Goal: Task Accomplishment & Management: Complete application form

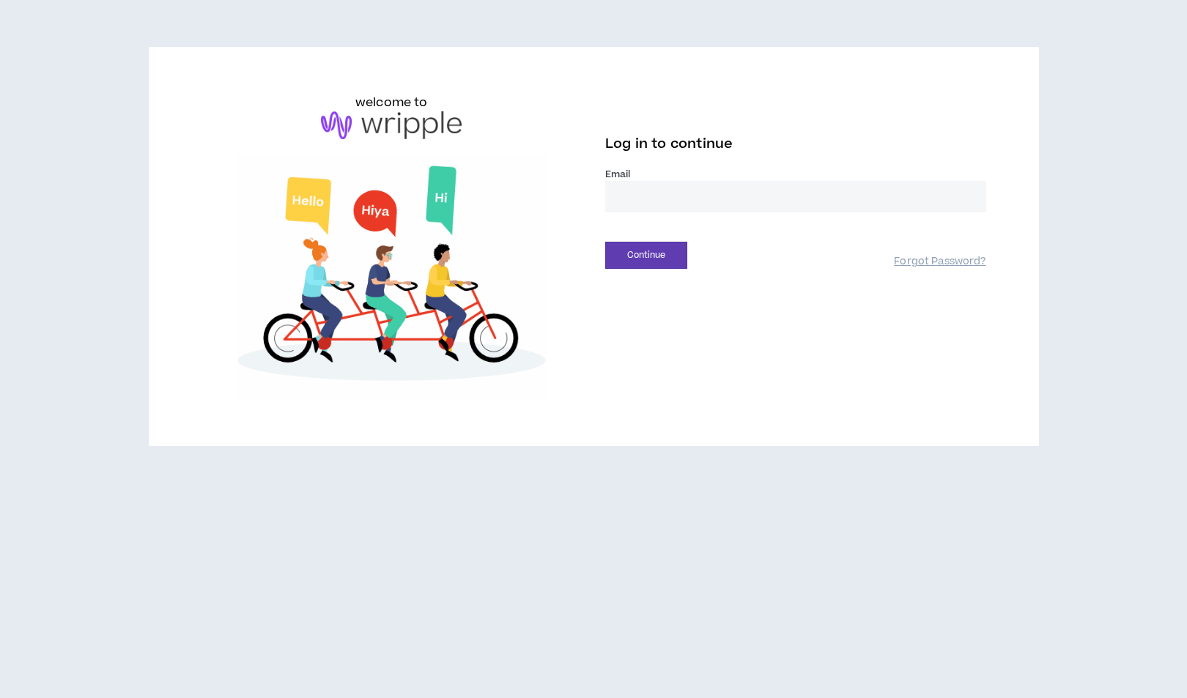
click at [714, 225] on div "Email *" at bounding box center [795, 200] width 381 height 64
click at [720, 209] on input "email" at bounding box center [795, 197] width 381 height 32
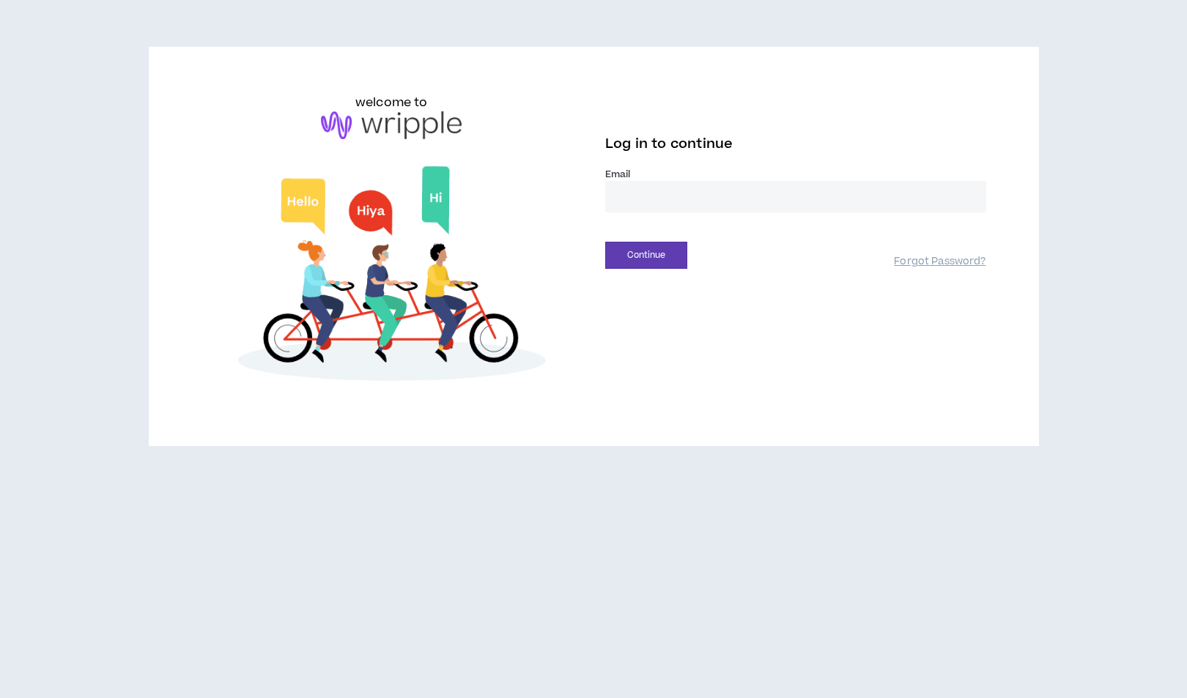
type input "**********"
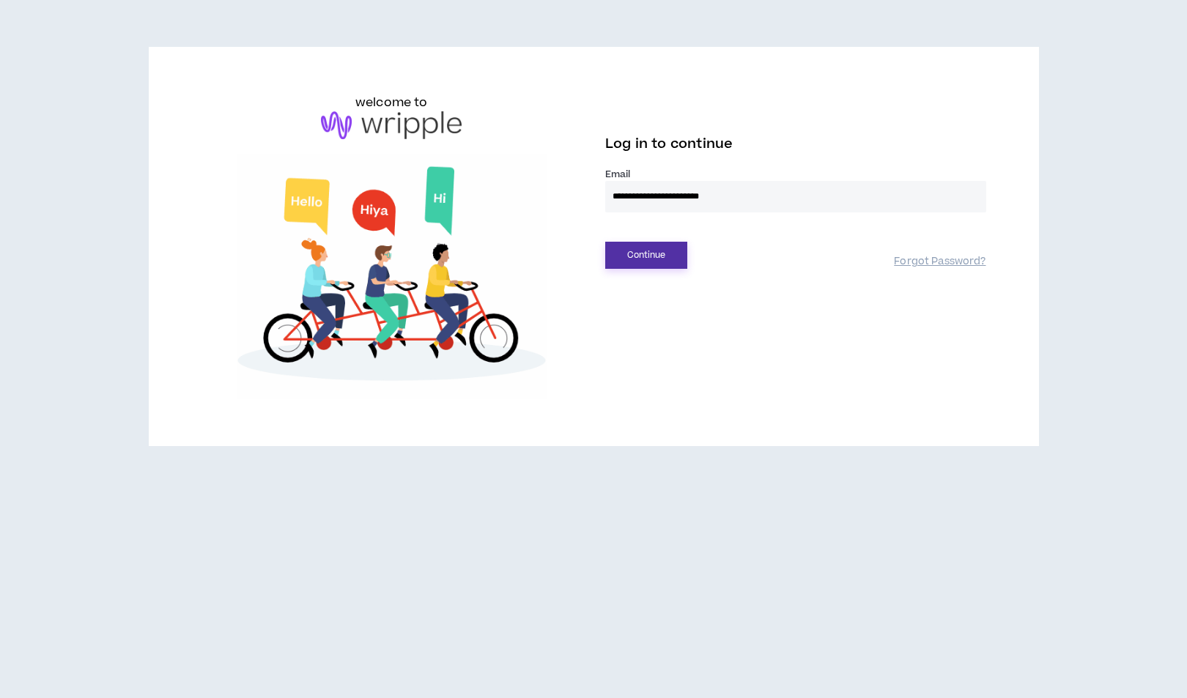
click at [666, 262] on button "Continue" at bounding box center [646, 255] width 82 height 27
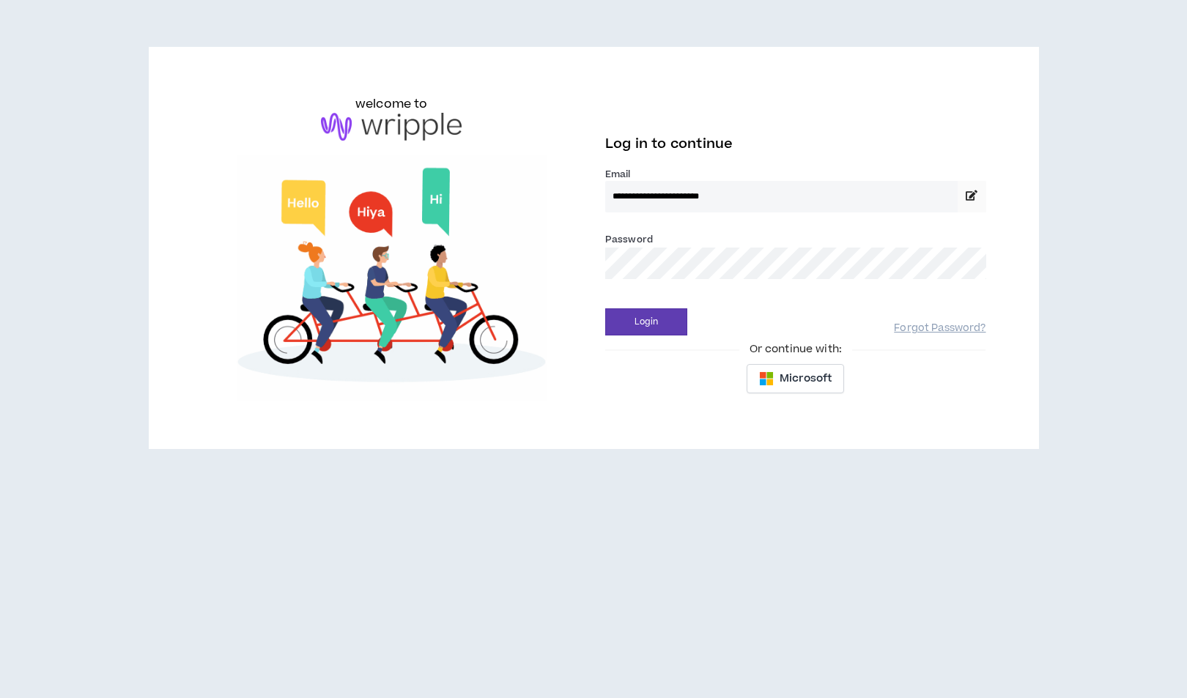
click at [661, 286] on div "Password *" at bounding box center [795, 261] width 381 height 59
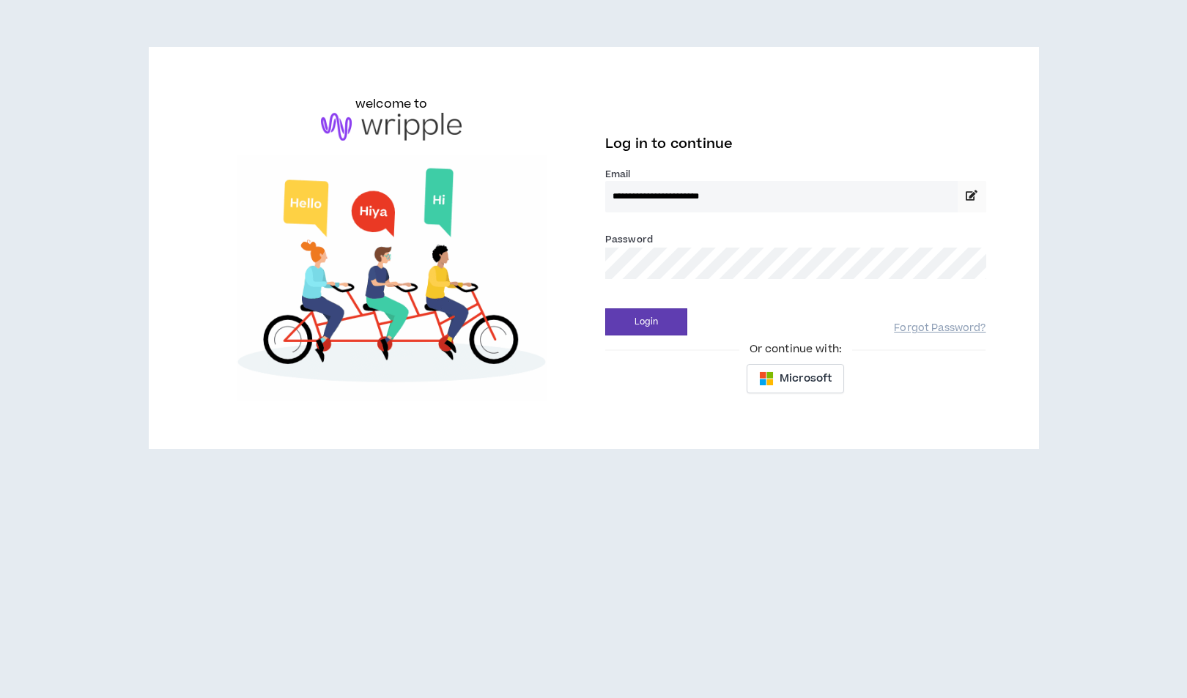
click at [605, 309] on button "Login" at bounding box center [646, 322] width 82 height 27
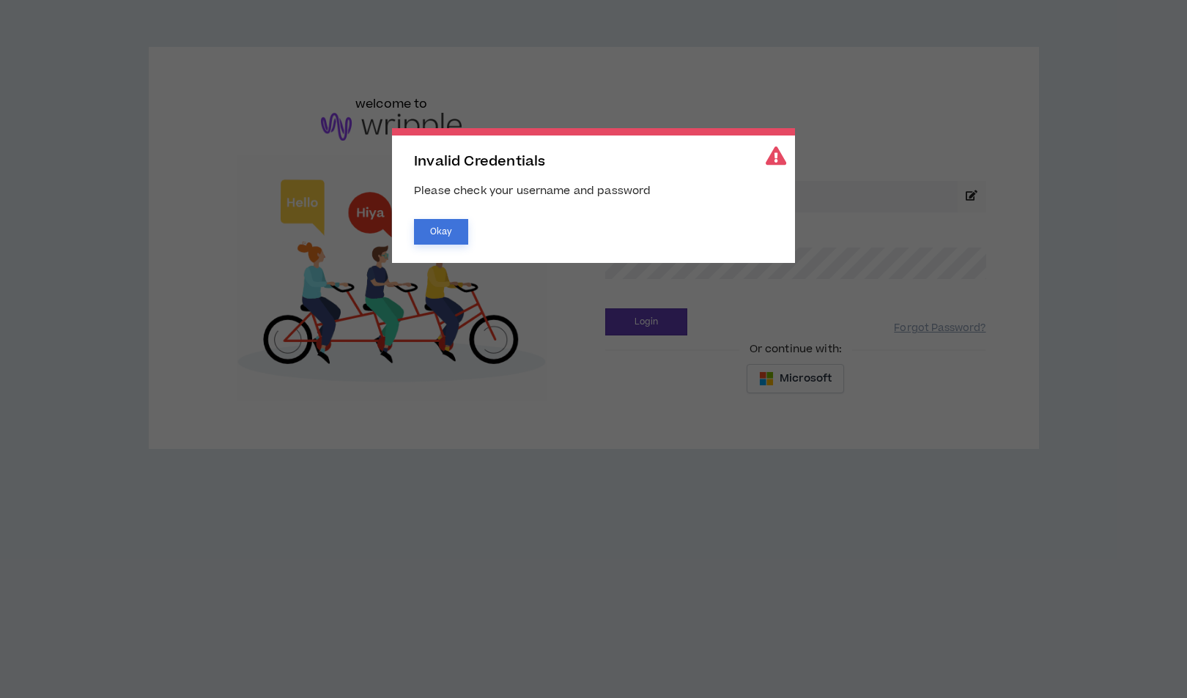
click at [438, 243] on button "Okay" at bounding box center [441, 232] width 54 height 26
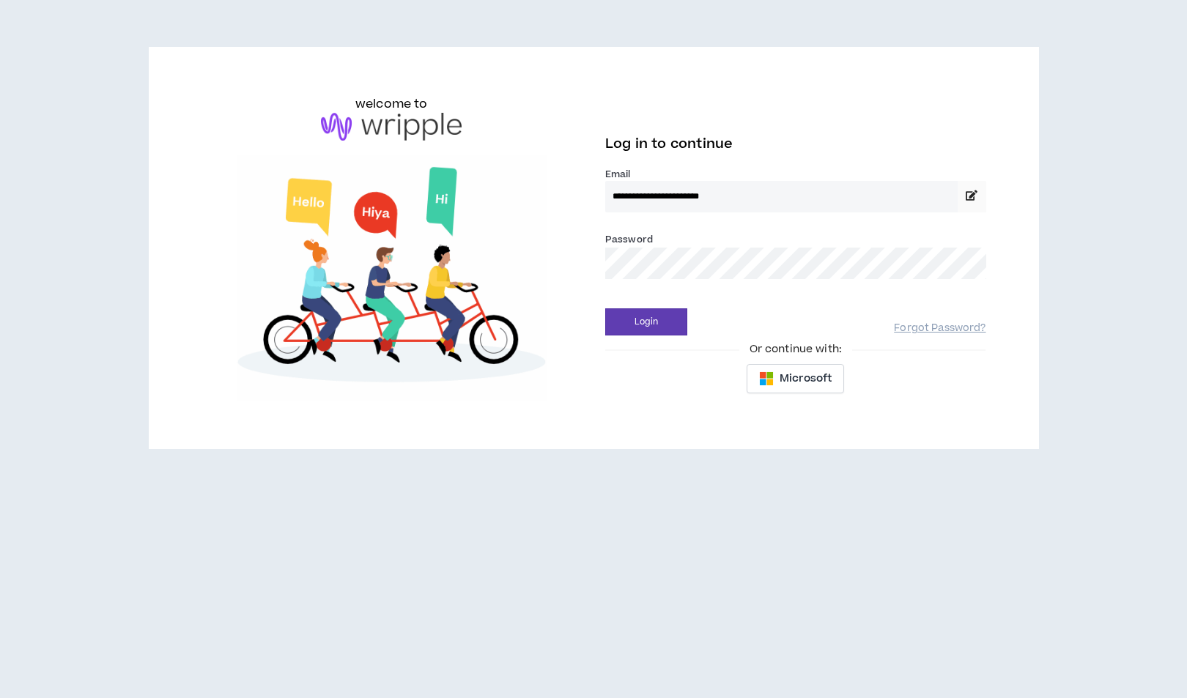
click at [605, 309] on button "Login" at bounding box center [646, 322] width 82 height 27
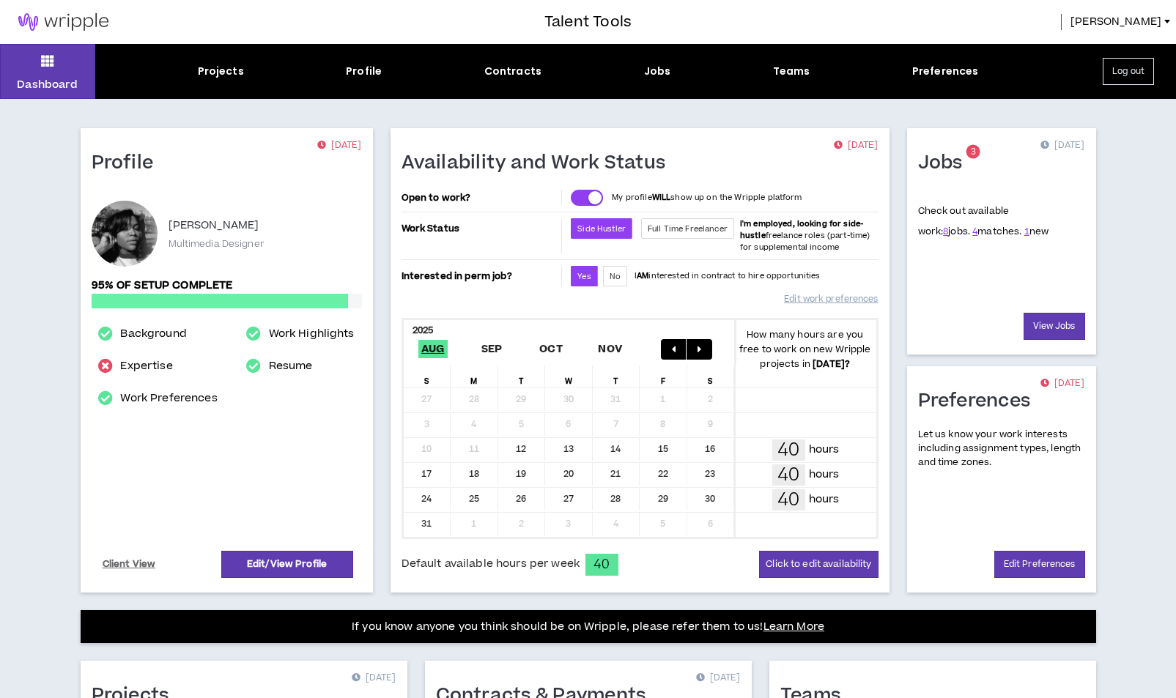
click at [687, 64] on div "Projects Profile Contracts Jobs Teams Preferences" at bounding box center [588, 71] width 986 height 15
click at [680, 66] on div "Projects Profile Contracts Jobs Teams Preferences" at bounding box center [588, 71] width 986 height 15
click at [656, 68] on div "Jobs" at bounding box center [657, 71] width 27 height 15
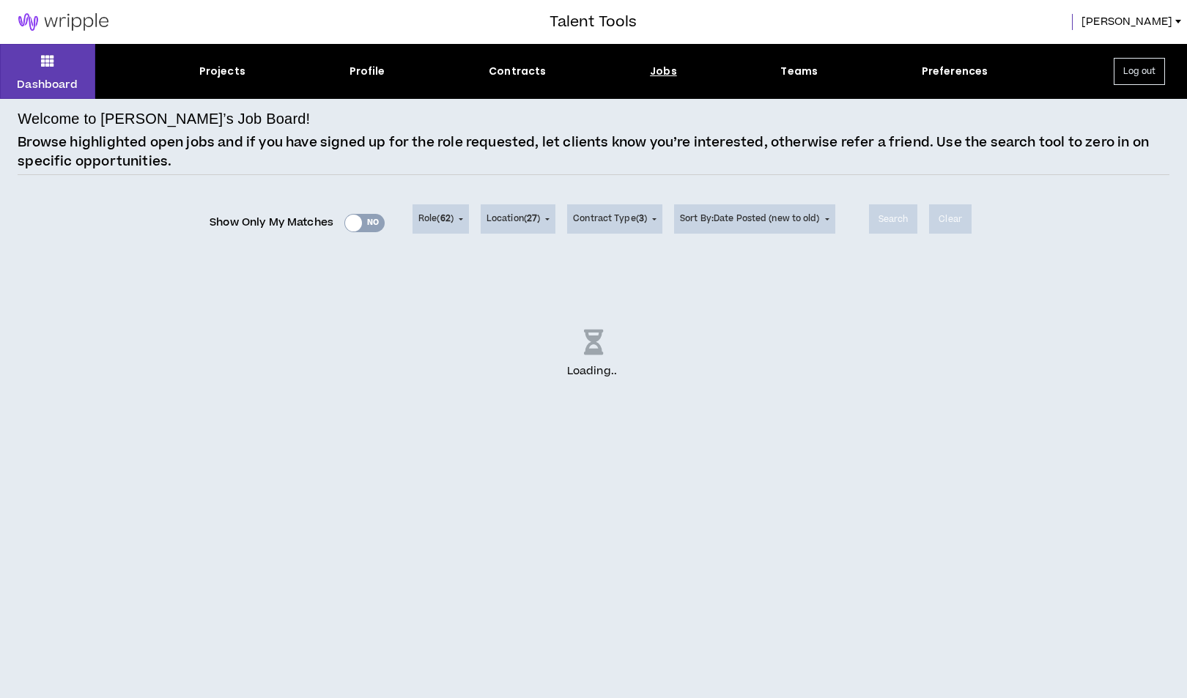
click at [372, 224] on div "Show Only My Matches Yes No" at bounding box center [297, 223] width 175 height 22
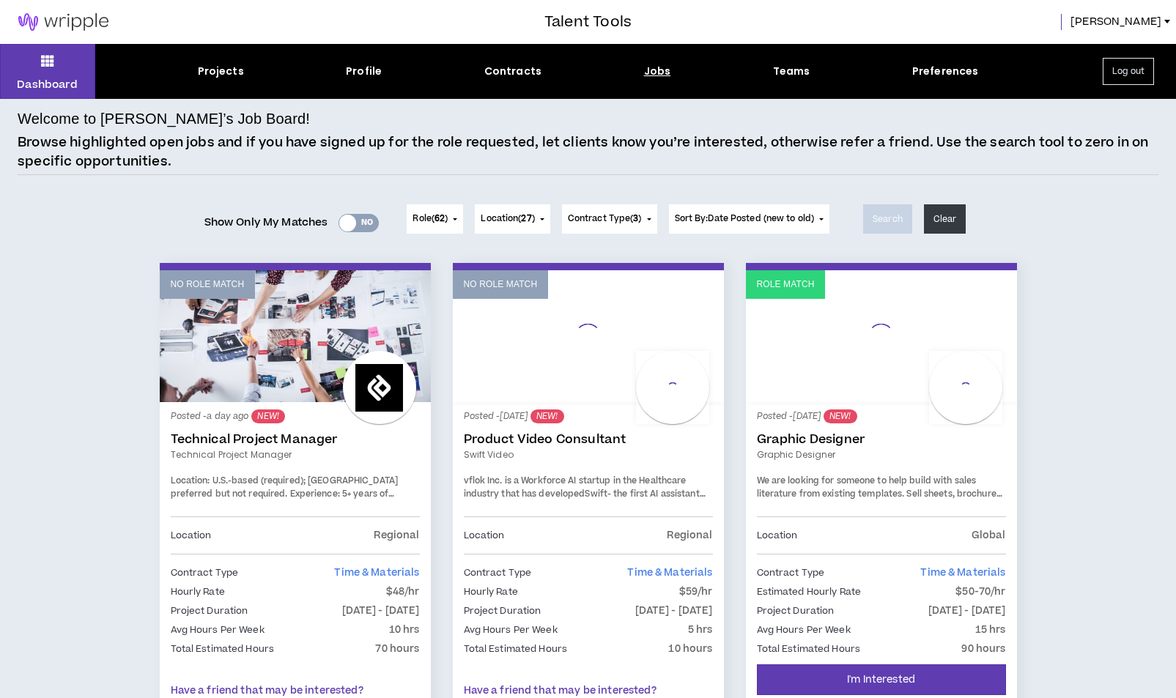
click at [372, 224] on div "Yes No" at bounding box center [359, 223] width 40 height 18
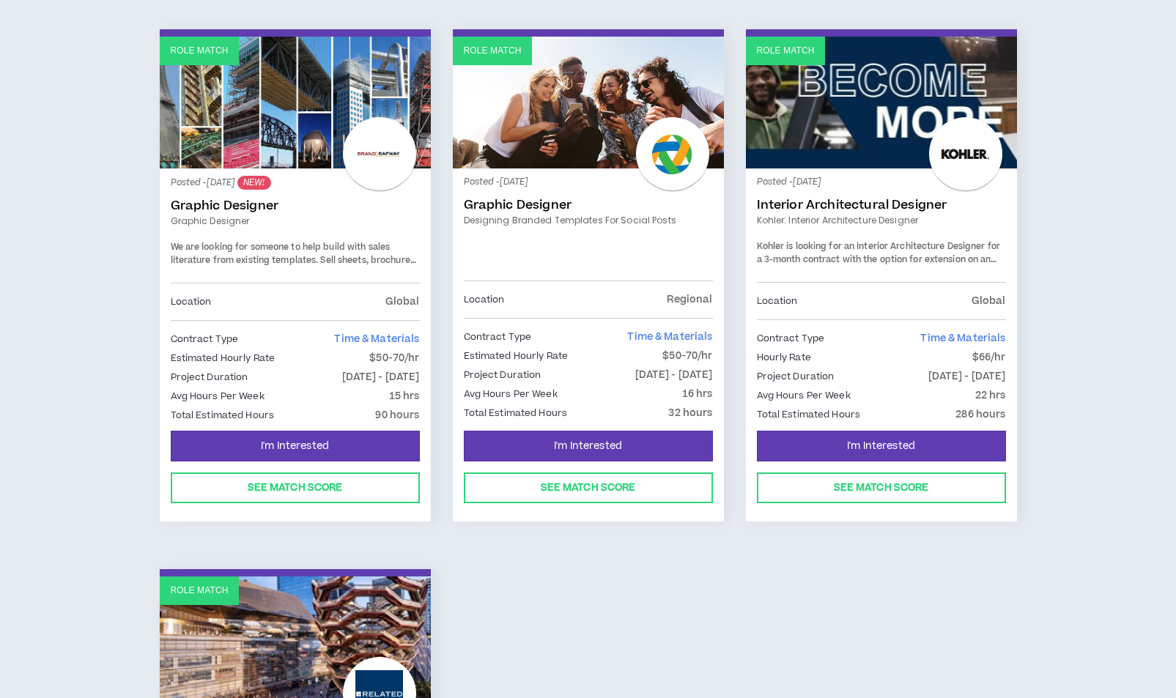
scroll to position [220, 0]
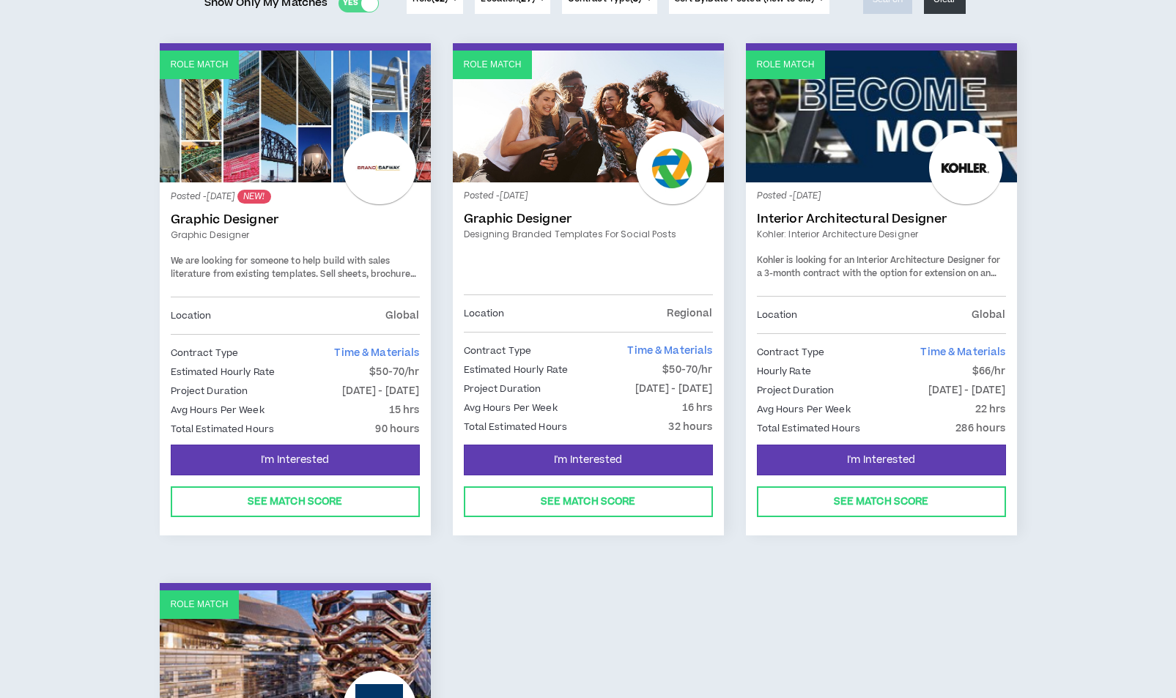
click at [246, 136] on link "Role Match" at bounding box center [295, 117] width 271 height 132
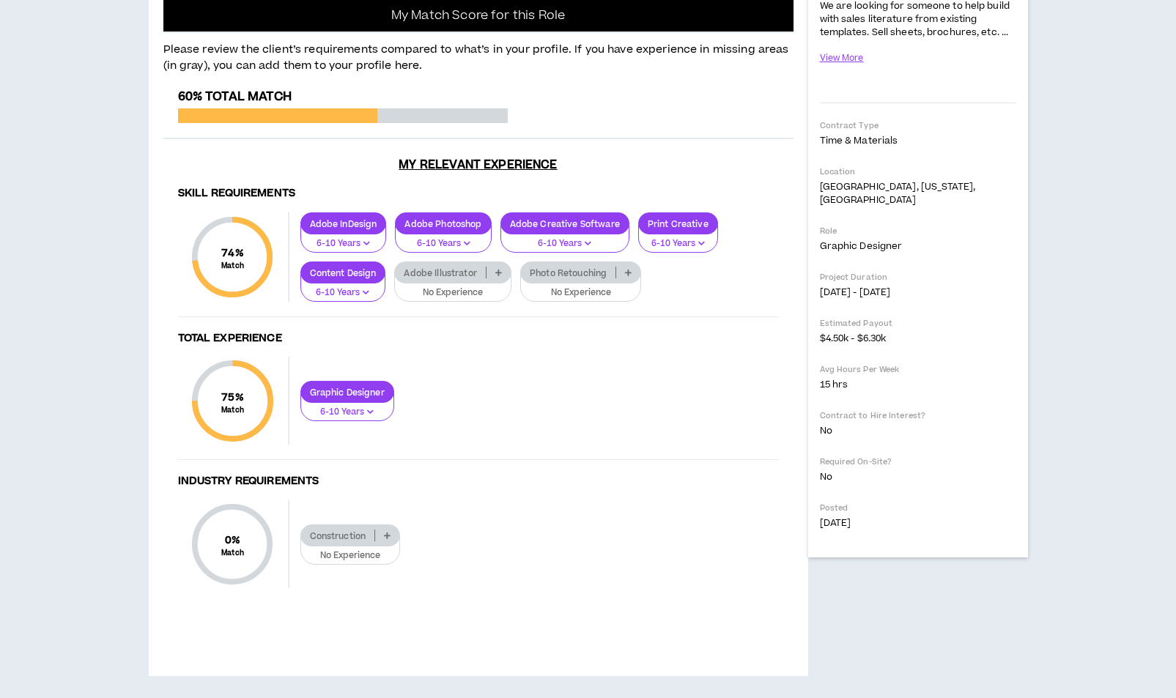
scroll to position [665, 0]
click at [503, 268] on p at bounding box center [499, 273] width 24 height 12
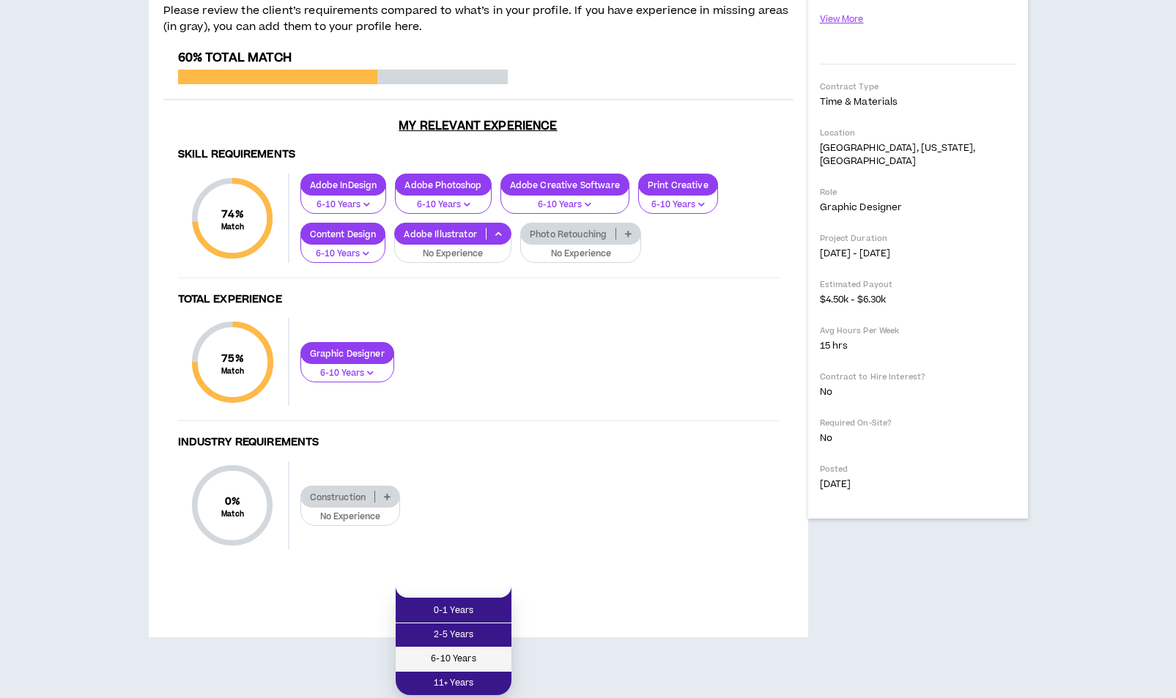
click at [471, 652] on span "6-10 Years" at bounding box center [454, 660] width 98 height 16
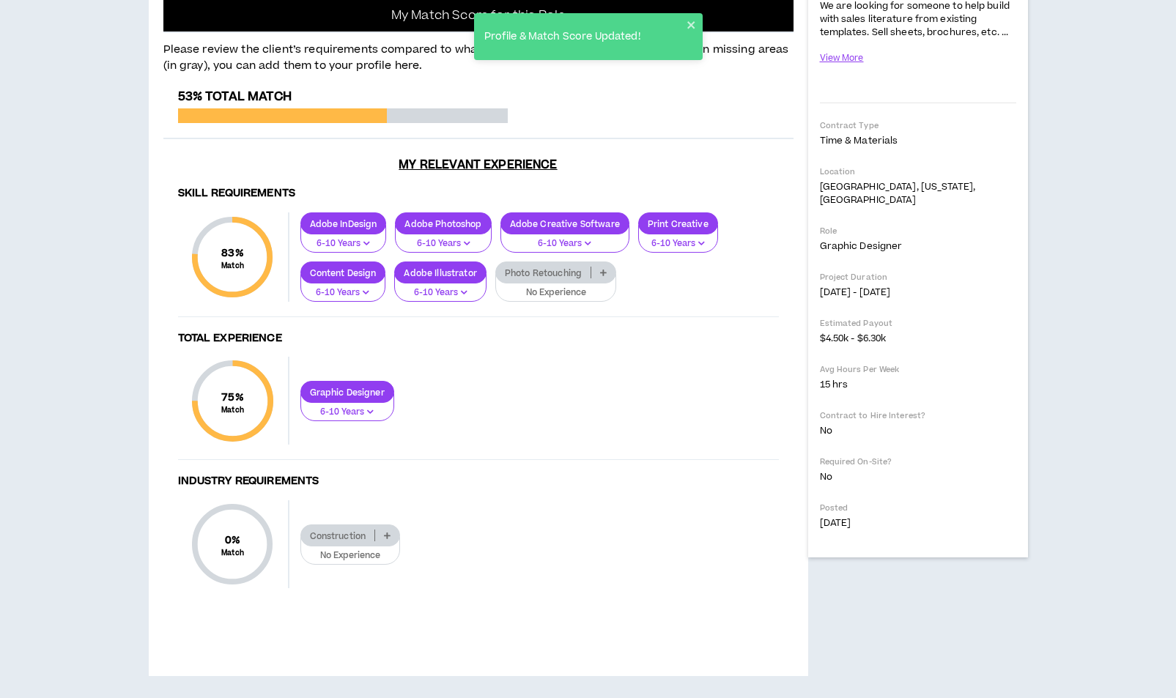
click at [526, 270] on p "Photo Retouching" at bounding box center [543, 272] width 95 height 11
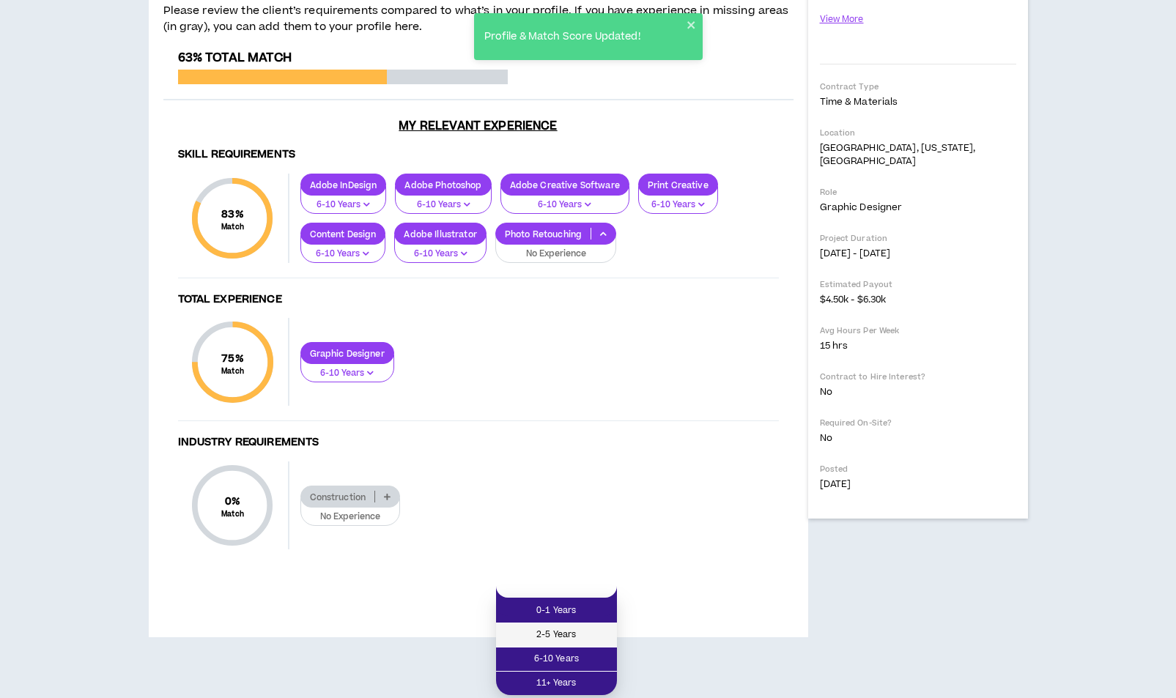
click at [587, 627] on span "2-5 Years" at bounding box center [556, 635] width 103 height 16
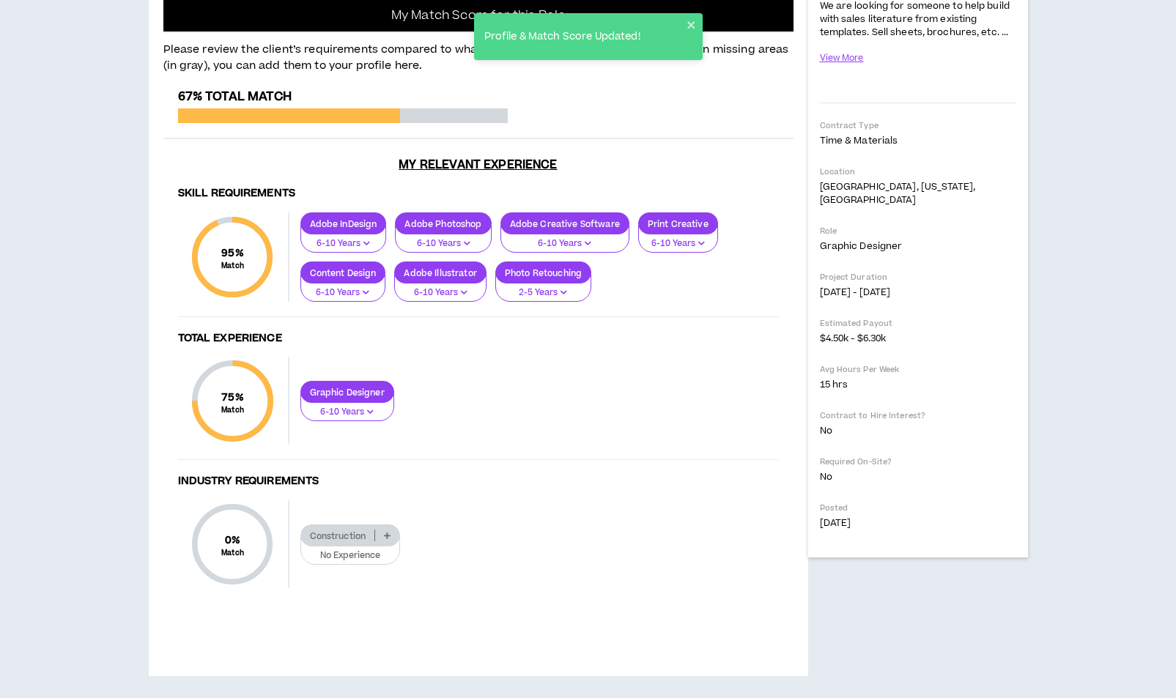
click at [317, 540] on p "Construction" at bounding box center [338, 536] width 74 height 11
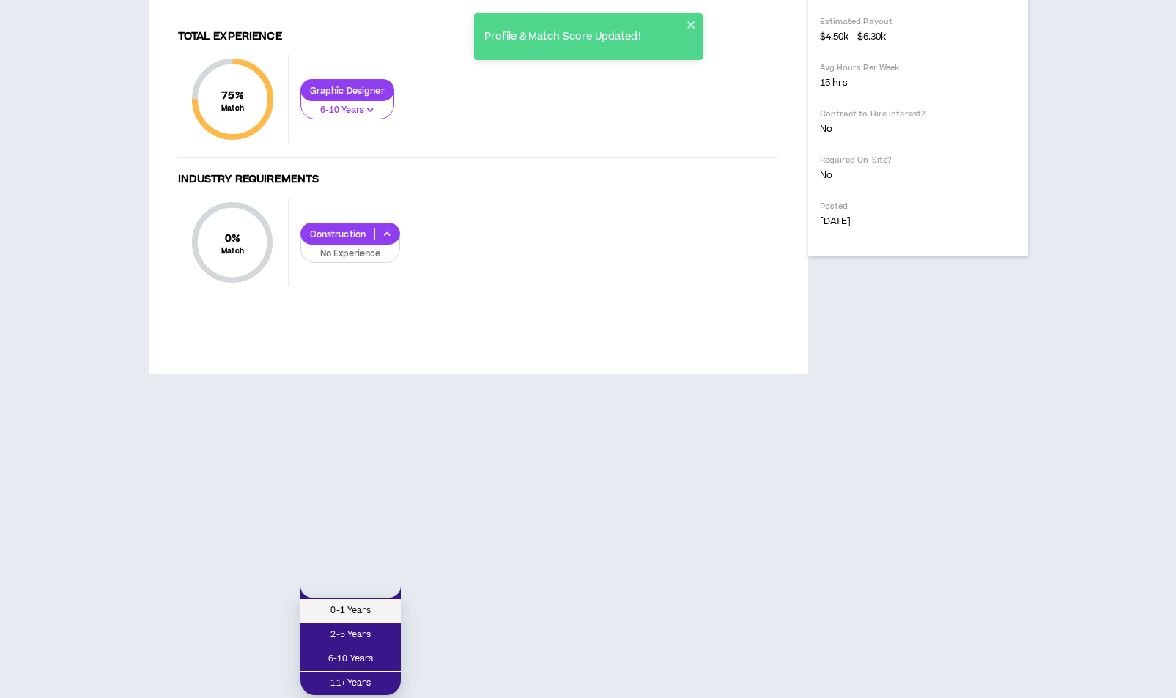
click at [328, 603] on span "0-1 Years" at bounding box center [350, 611] width 83 height 16
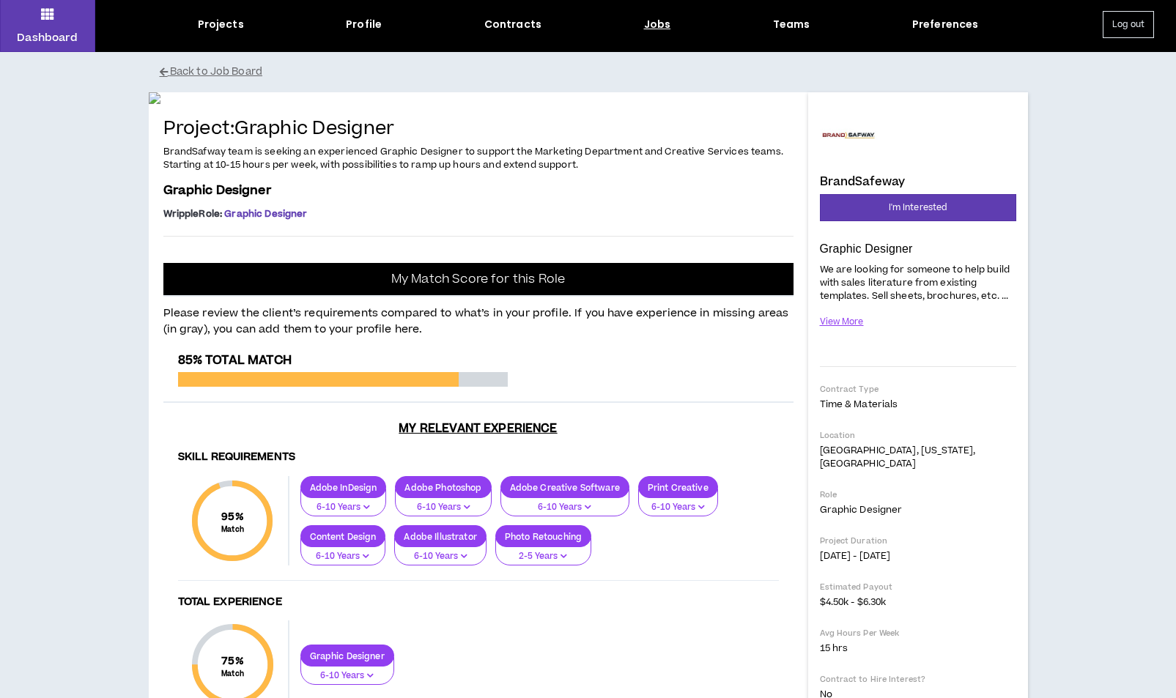
scroll to position [0, 0]
